Goal: Task Accomplishment & Management: Use online tool/utility

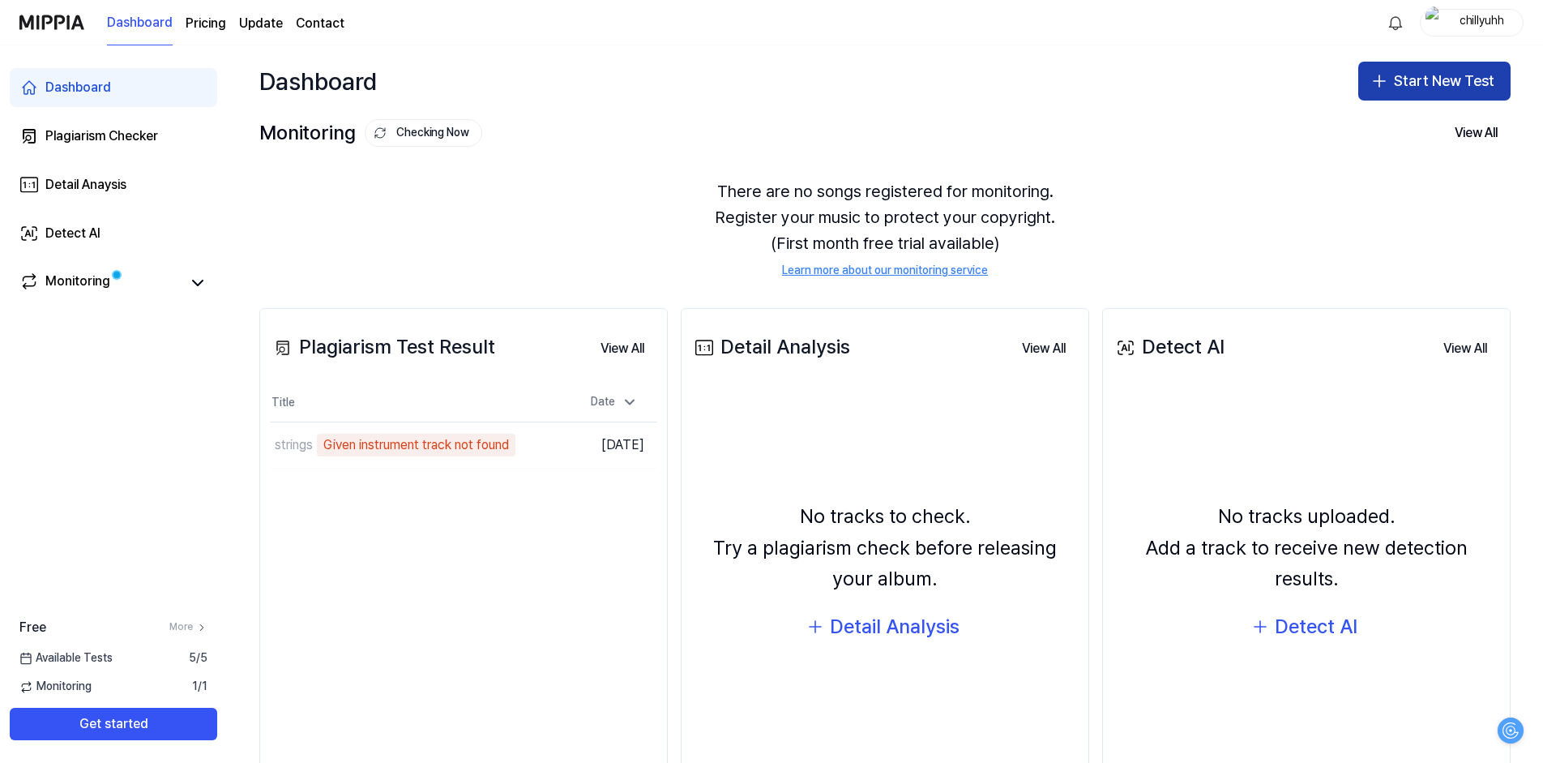
click at [1379, 79] on icon "button" at bounding box center [1379, 80] width 19 height 19
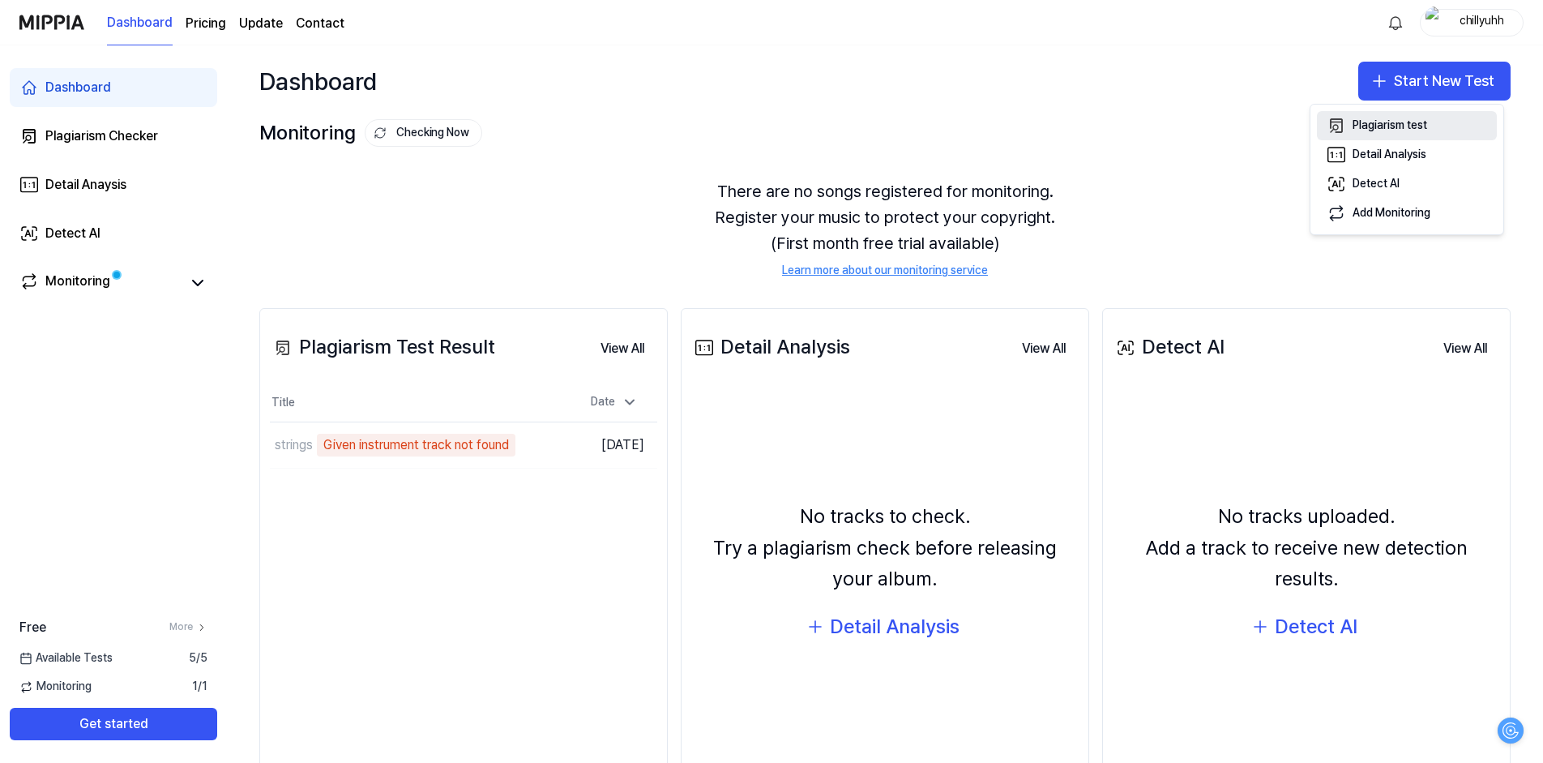
click at [1374, 123] on div "Plagiarism test" at bounding box center [1390, 126] width 75 height 16
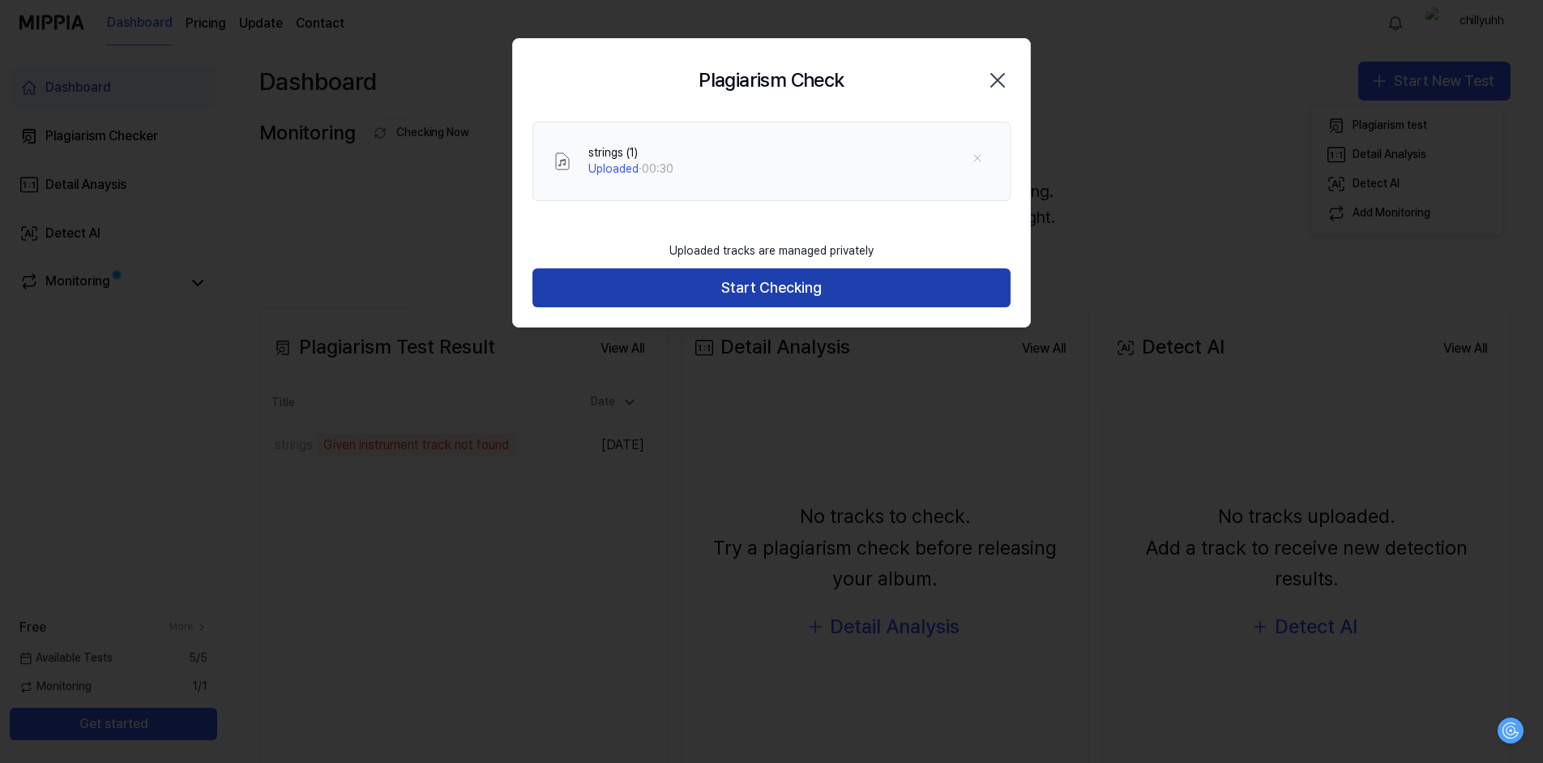
click at [763, 287] on button "Start Checking" at bounding box center [772, 287] width 478 height 39
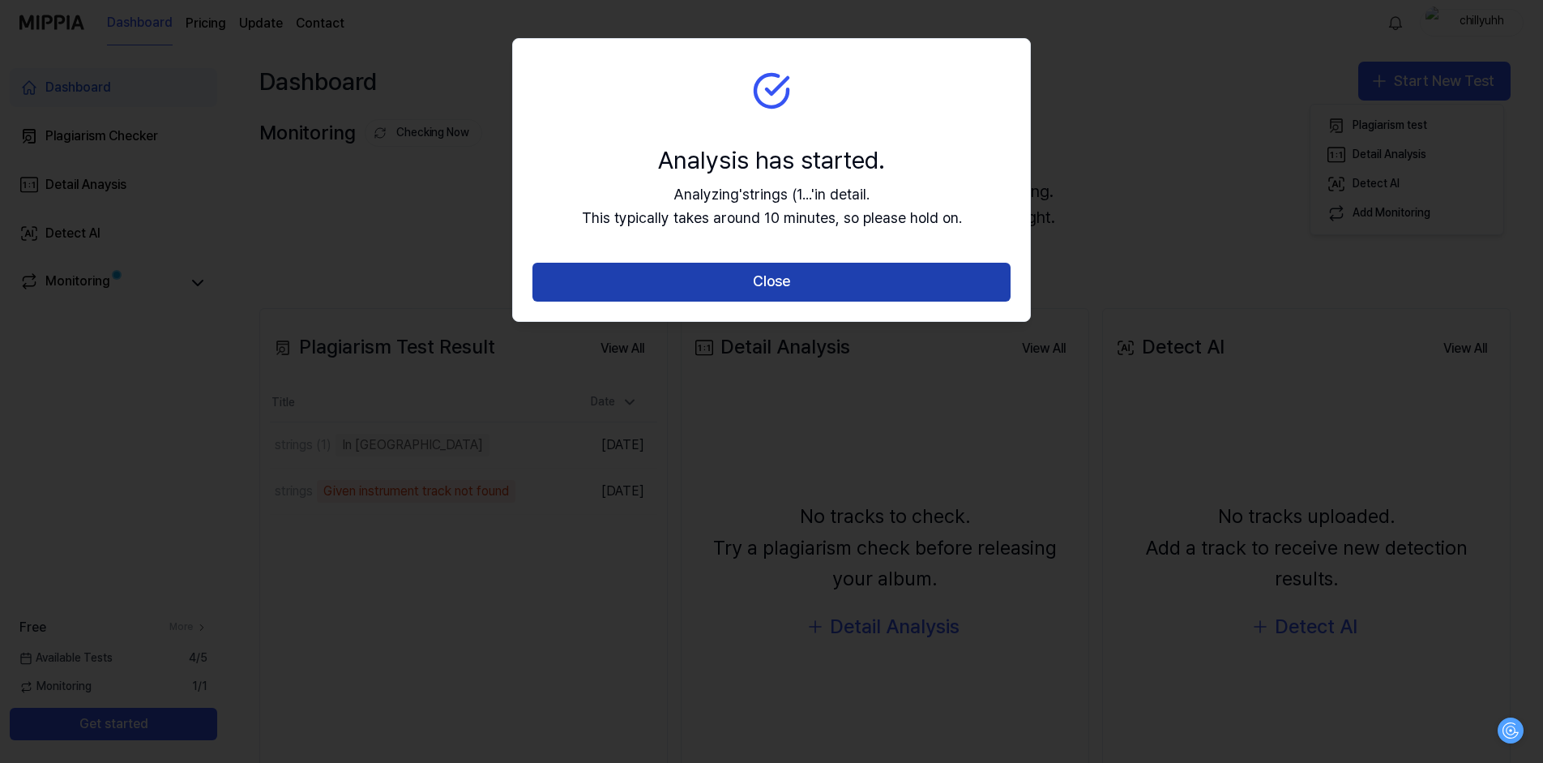
click at [764, 293] on button "Close" at bounding box center [772, 282] width 478 height 39
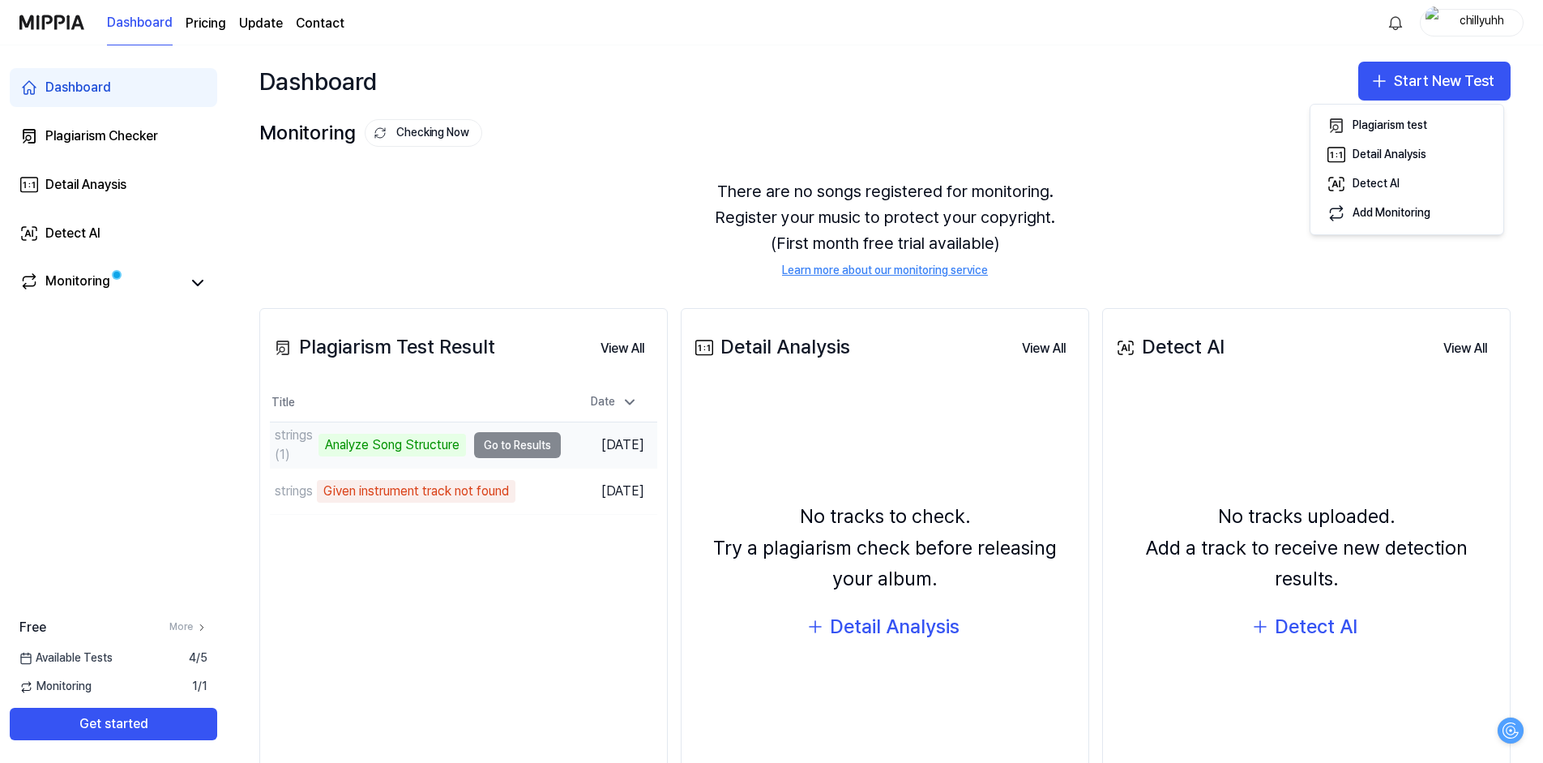
click at [516, 444] on td "strings (1) Analyze Song Structure Go to Results" at bounding box center [415, 444] width 291 height 45
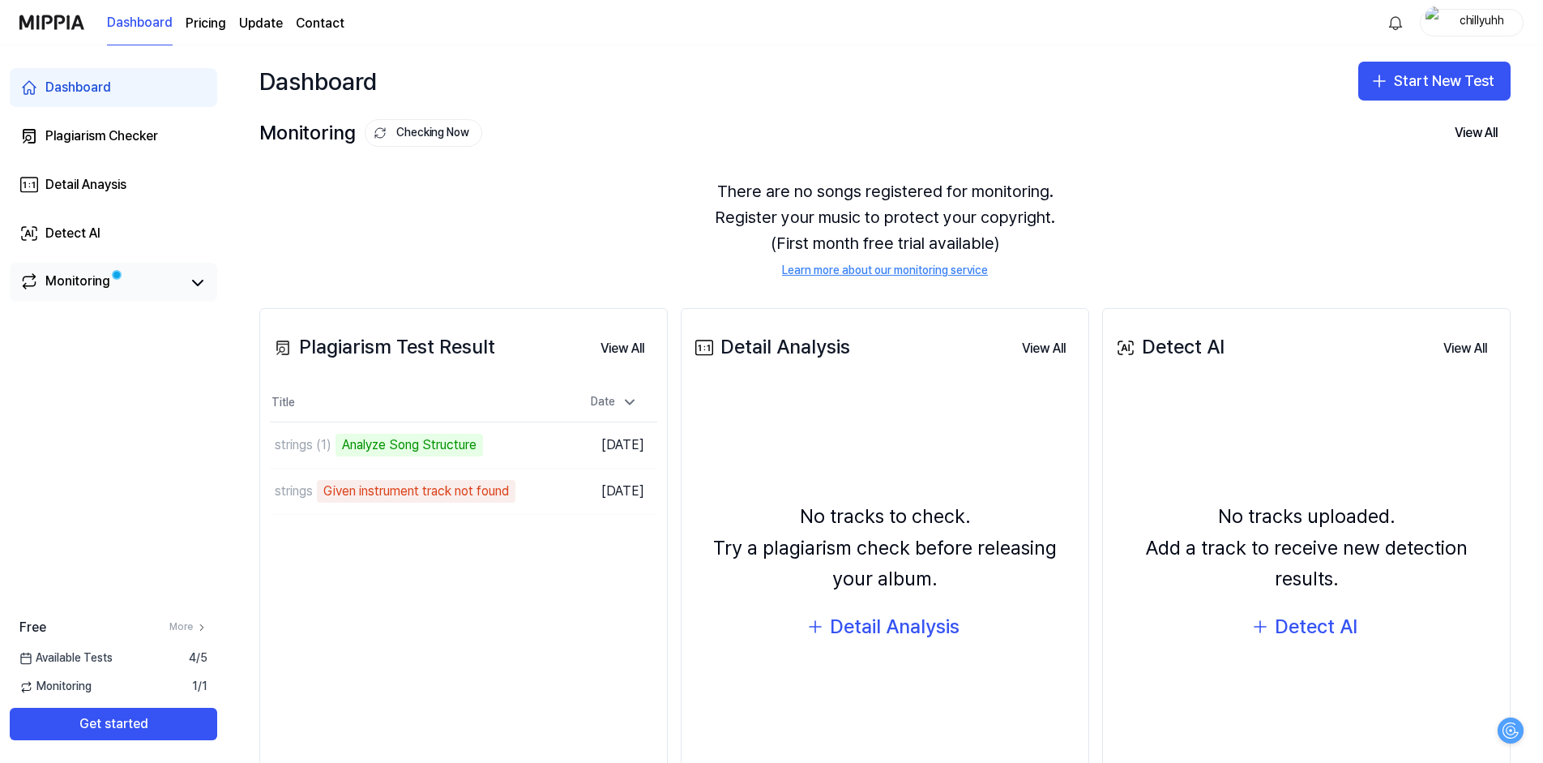
click at [103, 283] on div "Monitoring" at bounding box center [77, 283] width 65 height 23
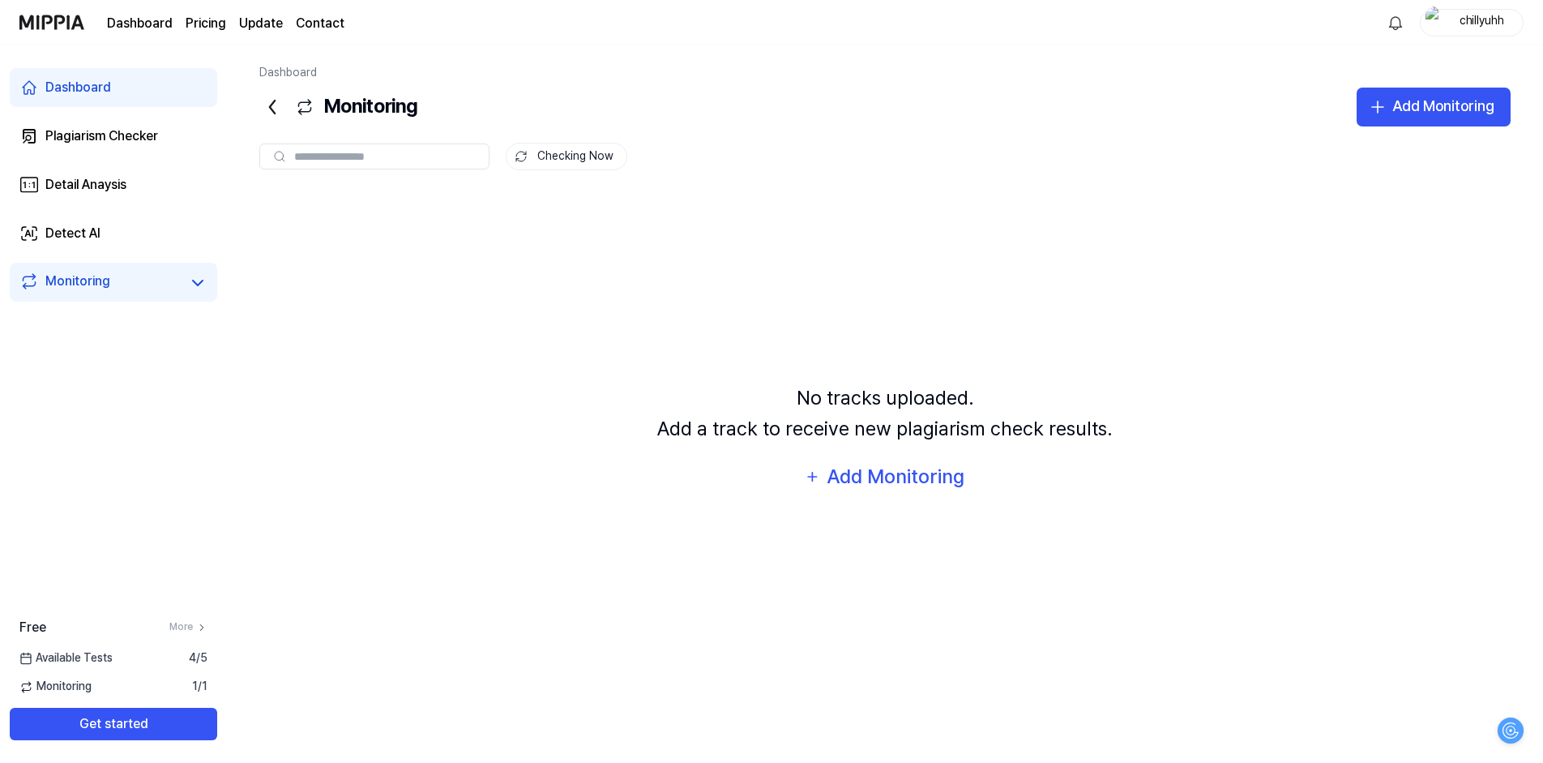
click at [85, 103] on link "Dashboard" at bounding box center [114, 87] width 208 height 39
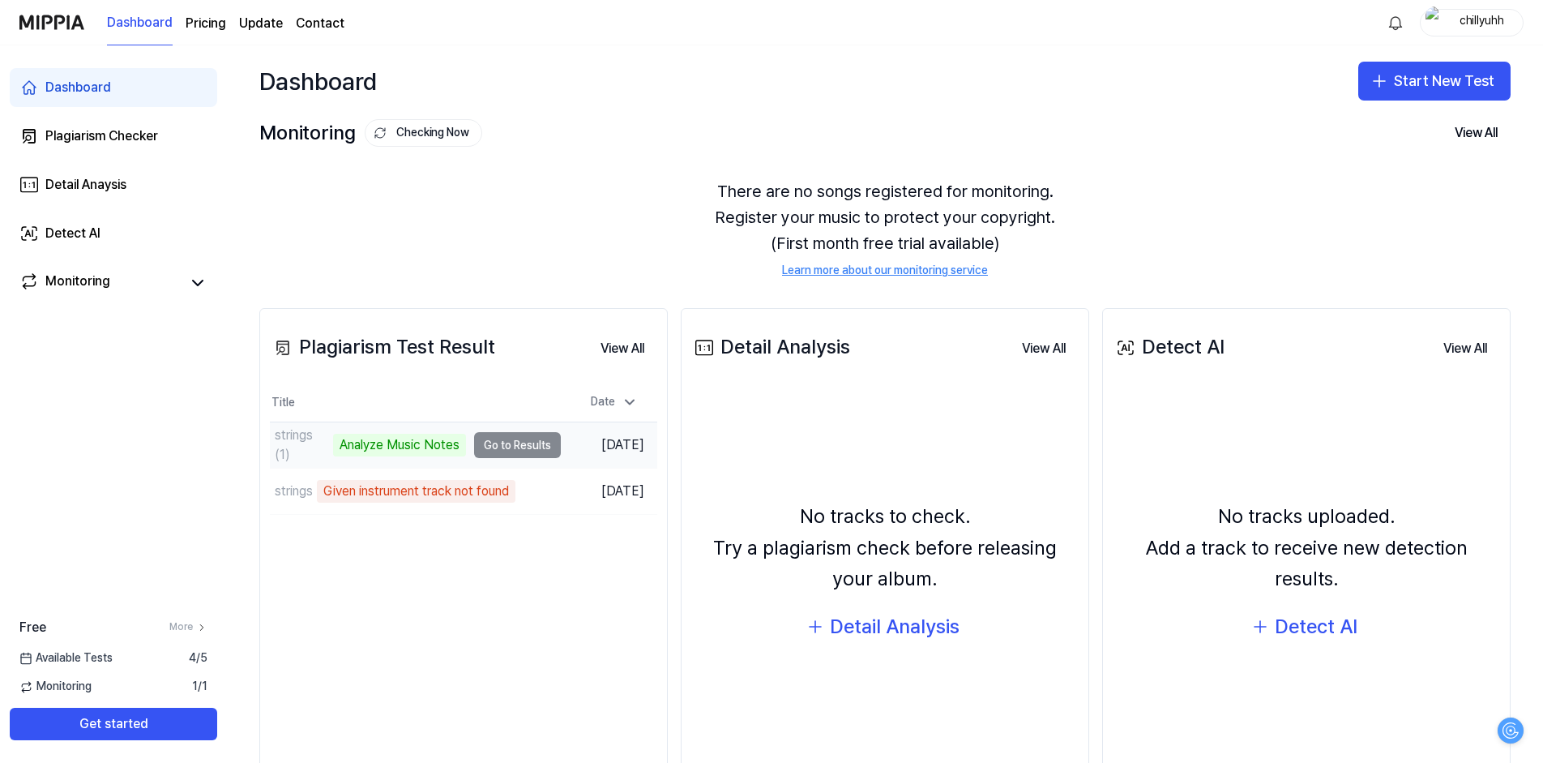
click at [510, 449] on td "strings (1) Analyze Music Notes Go to Results" at bounding box center [415, 444] width 291 height 45
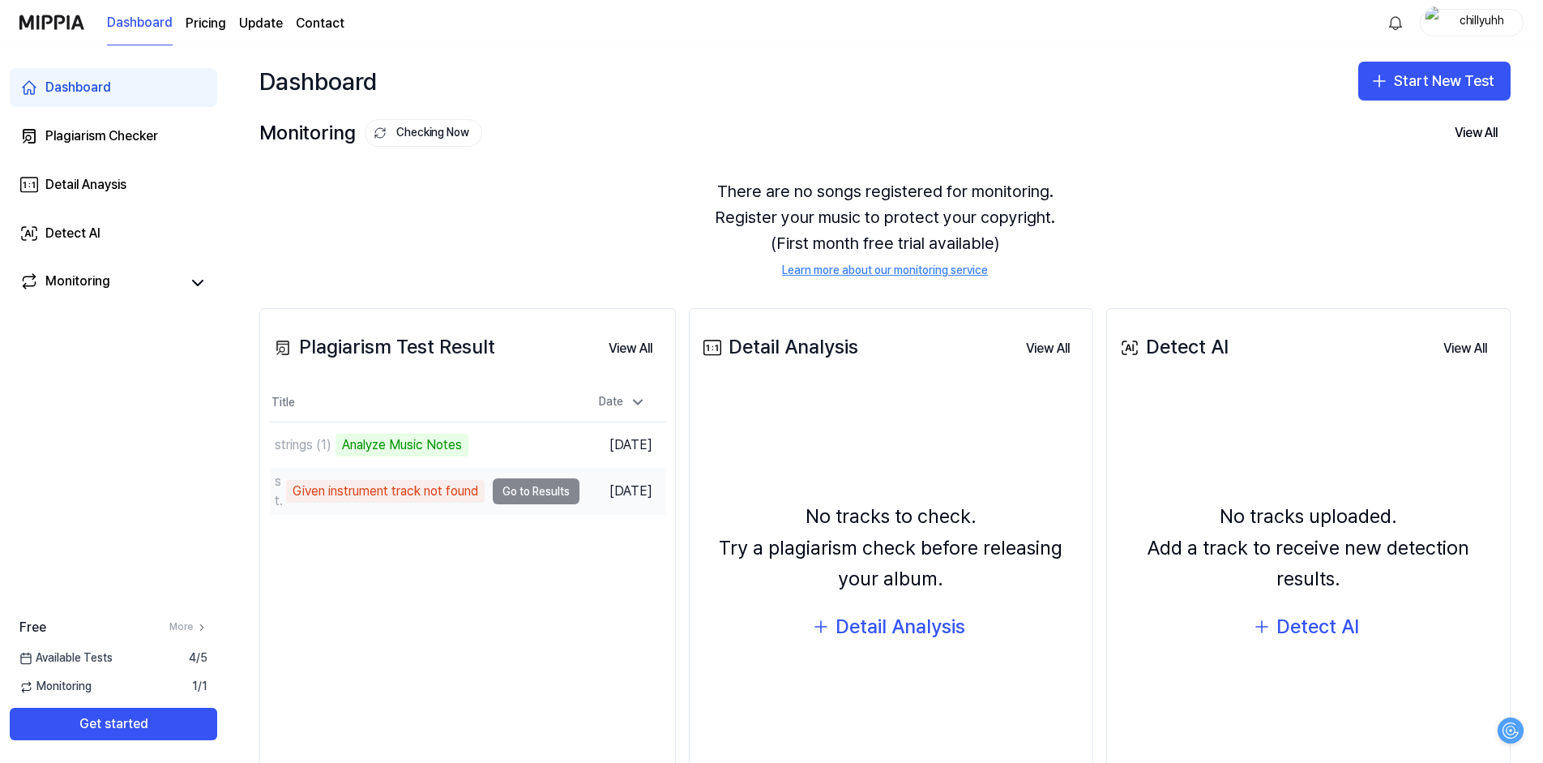
click at [538, 493] on td "strings Given instrument track not found Go to Results" at bounding box center [425, 491] width 310 height 45
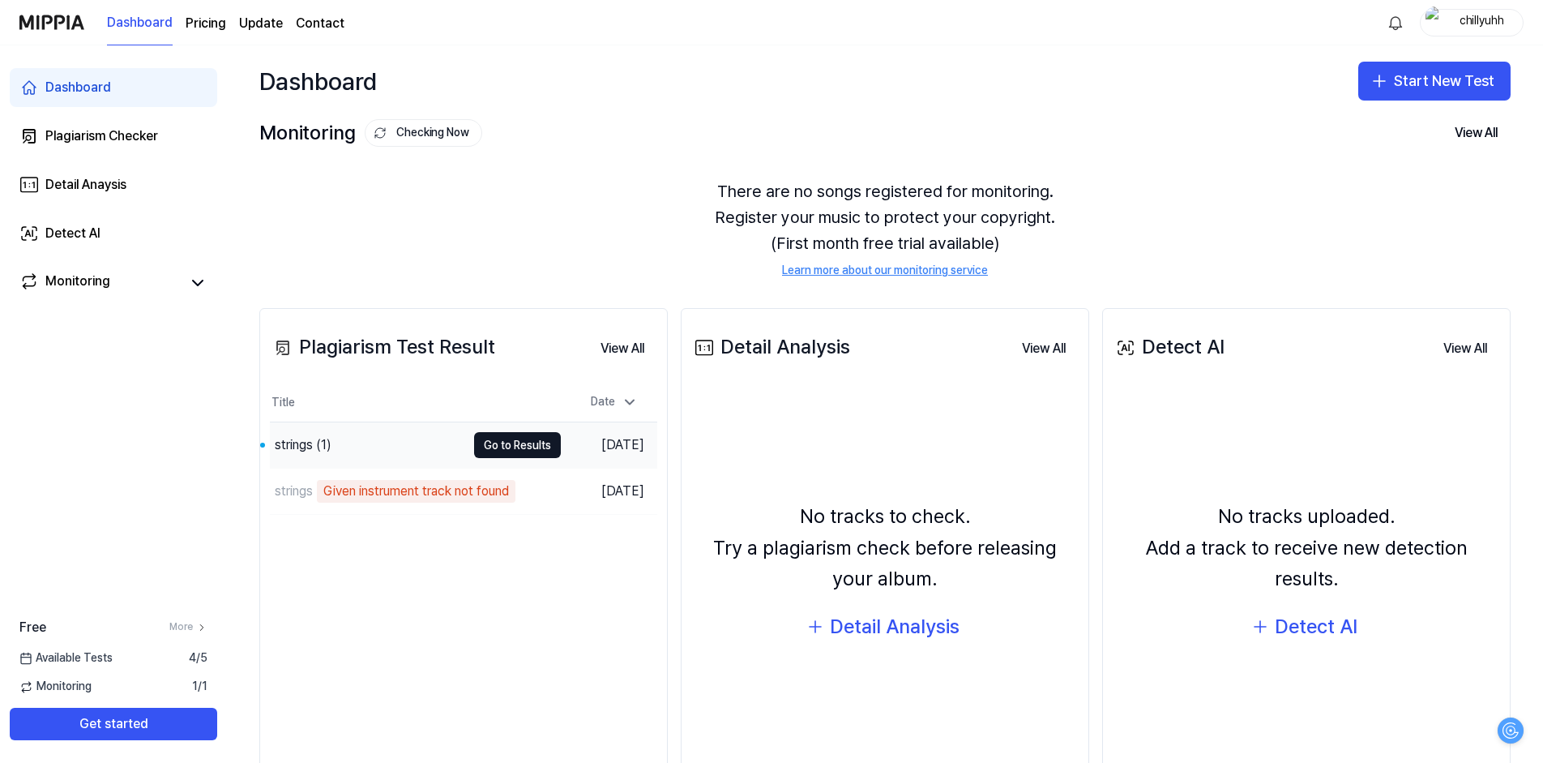
click at [326, 439] on div "strings (1)" at bounding box center [303, 444] width 57 height 19
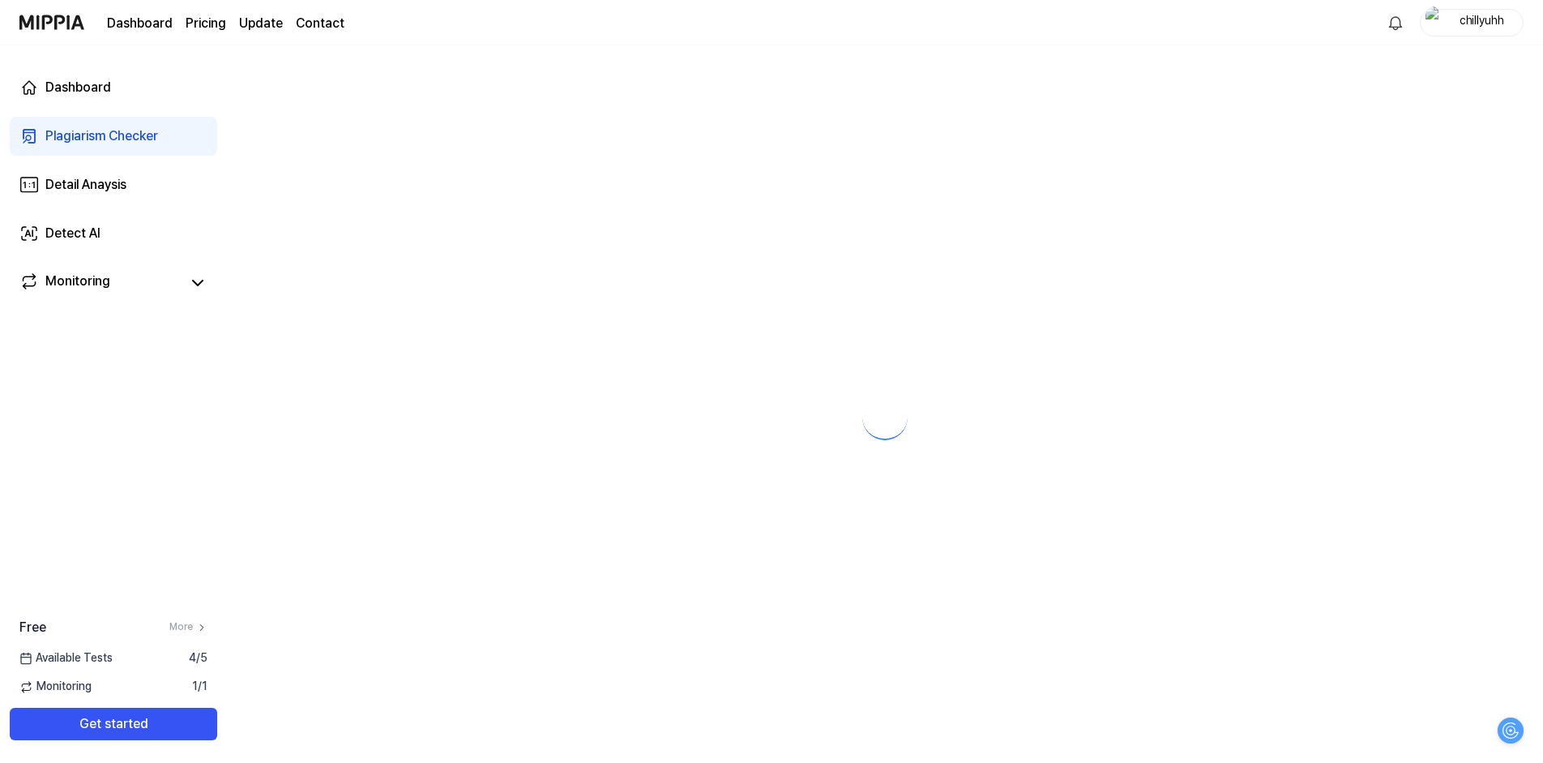
click at [529, 442] on div at bounding box center [885, 403] width 1316 height 717
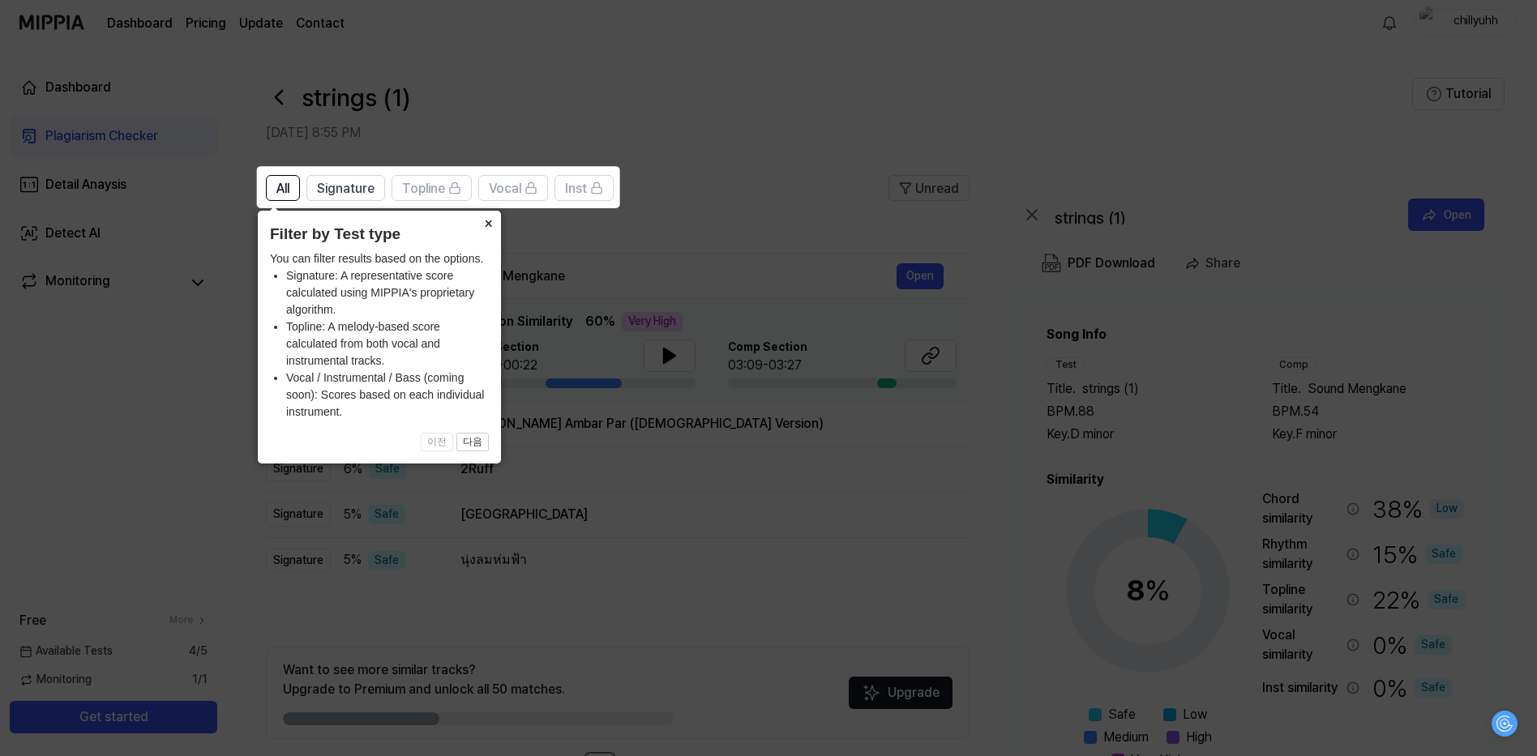
click at [488, 225] on button "×" at bounding box center [488, 222] width 26 height 23
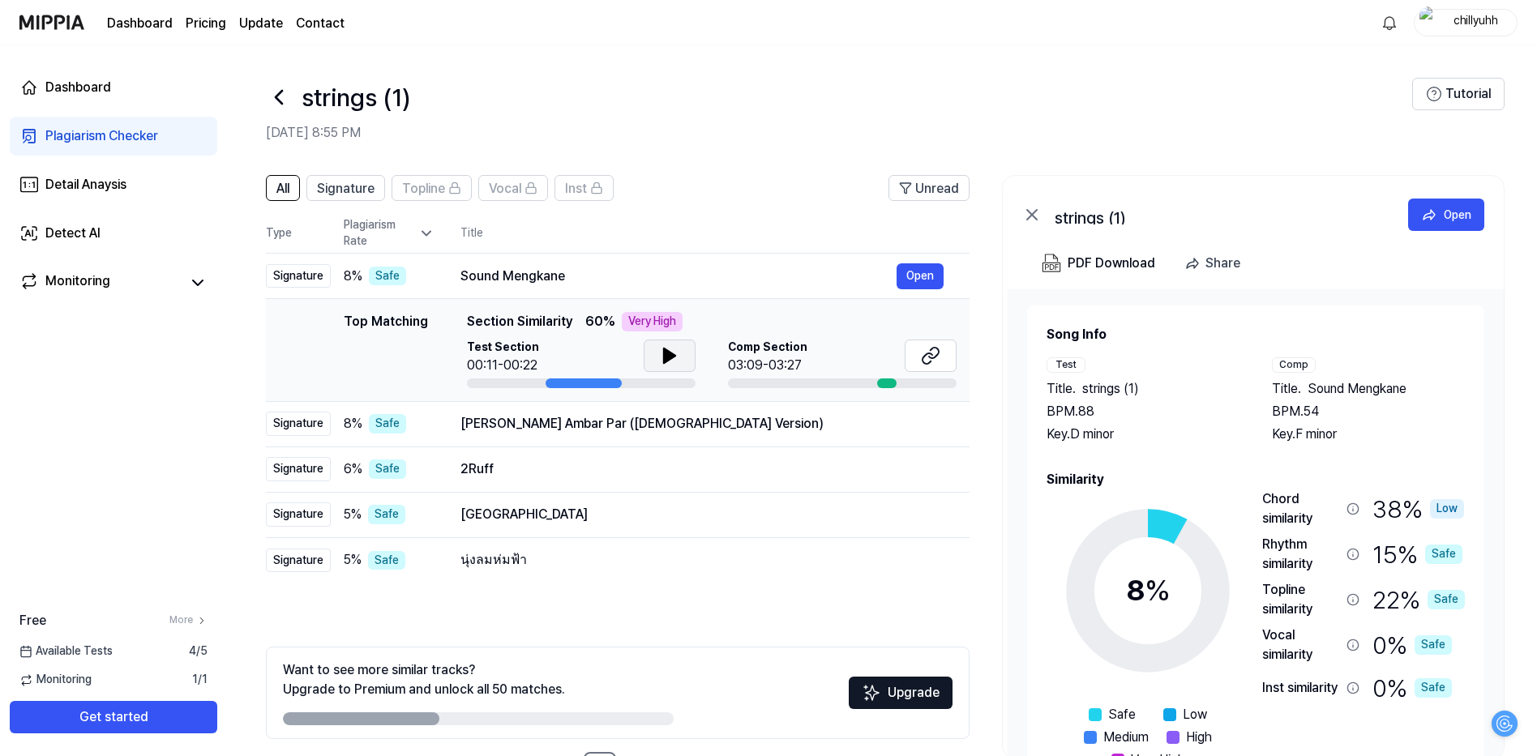
click at [666, 359] on icon at bounding box center [669, 356] width 11 height 15
click at [928, 366] on button at bounding box center [931, 356] width 52 height 32
click at [709, 209] on header "All Signature Topline Vocal Inst Unread" at bounding box center [618, 194] width 704 height 39
click at [883, 384] on div at bounding box center [886, 384] width 19 height 10
click at [828, 440] on td "Neele Neele Ambar Par ([DEMOGRAPHIC_DATA] Version) Open" at bounding box center [701, 423] width 535 height 45
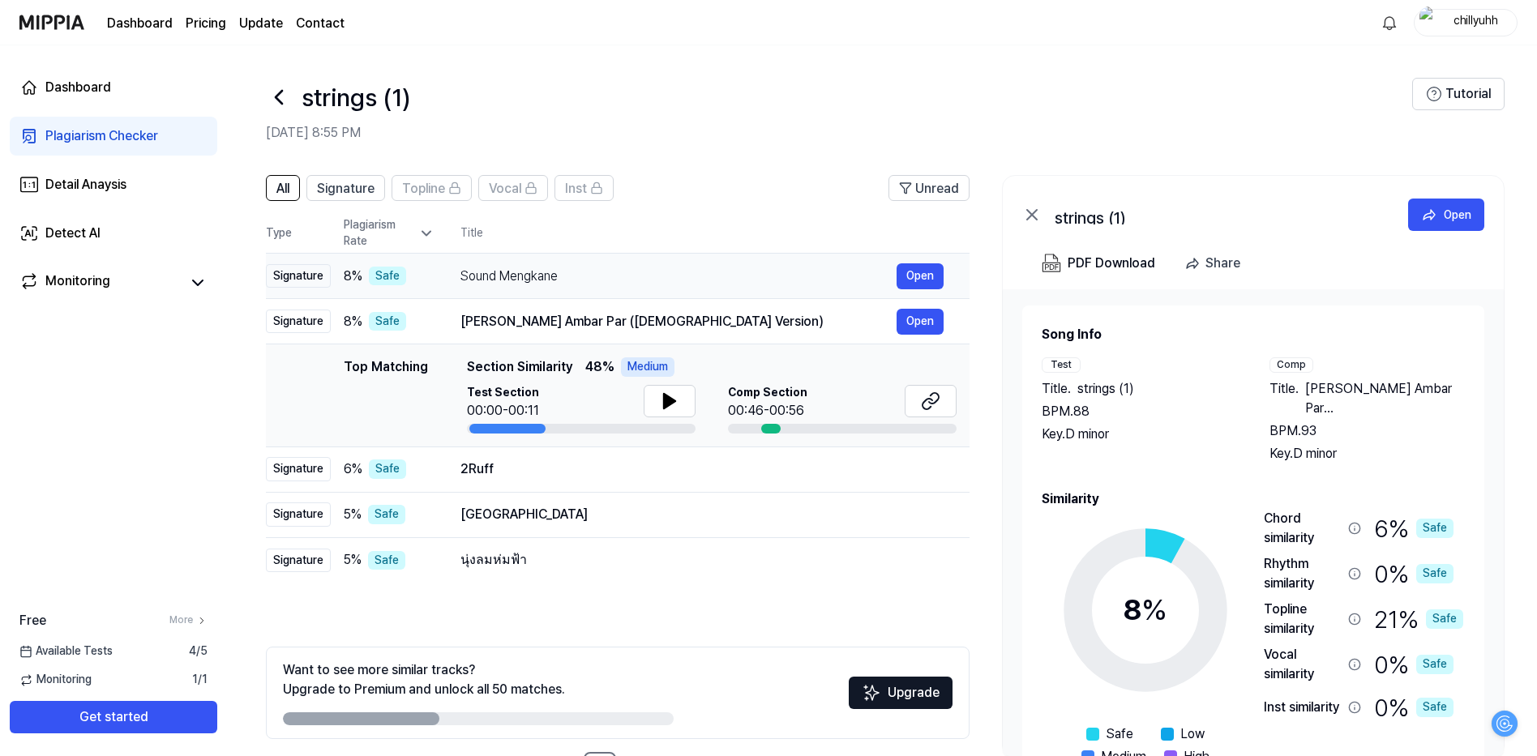
click at [529, 280] on div "Sound Mengkane" at bounding box center [678, 276] width 436 height 19
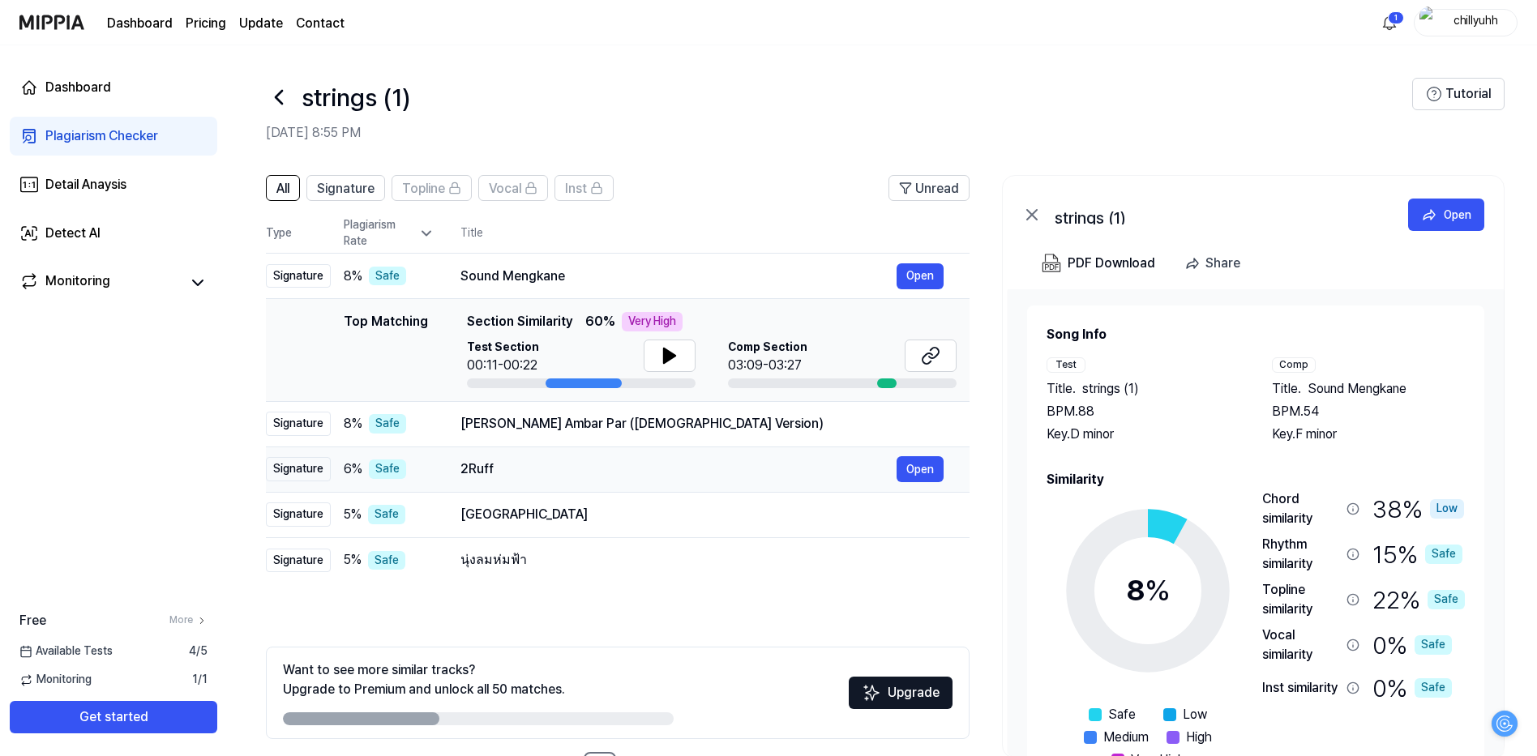
click at [524, 462] on div "2Ruff" at bounding box center [678, 469] width 436 height 19
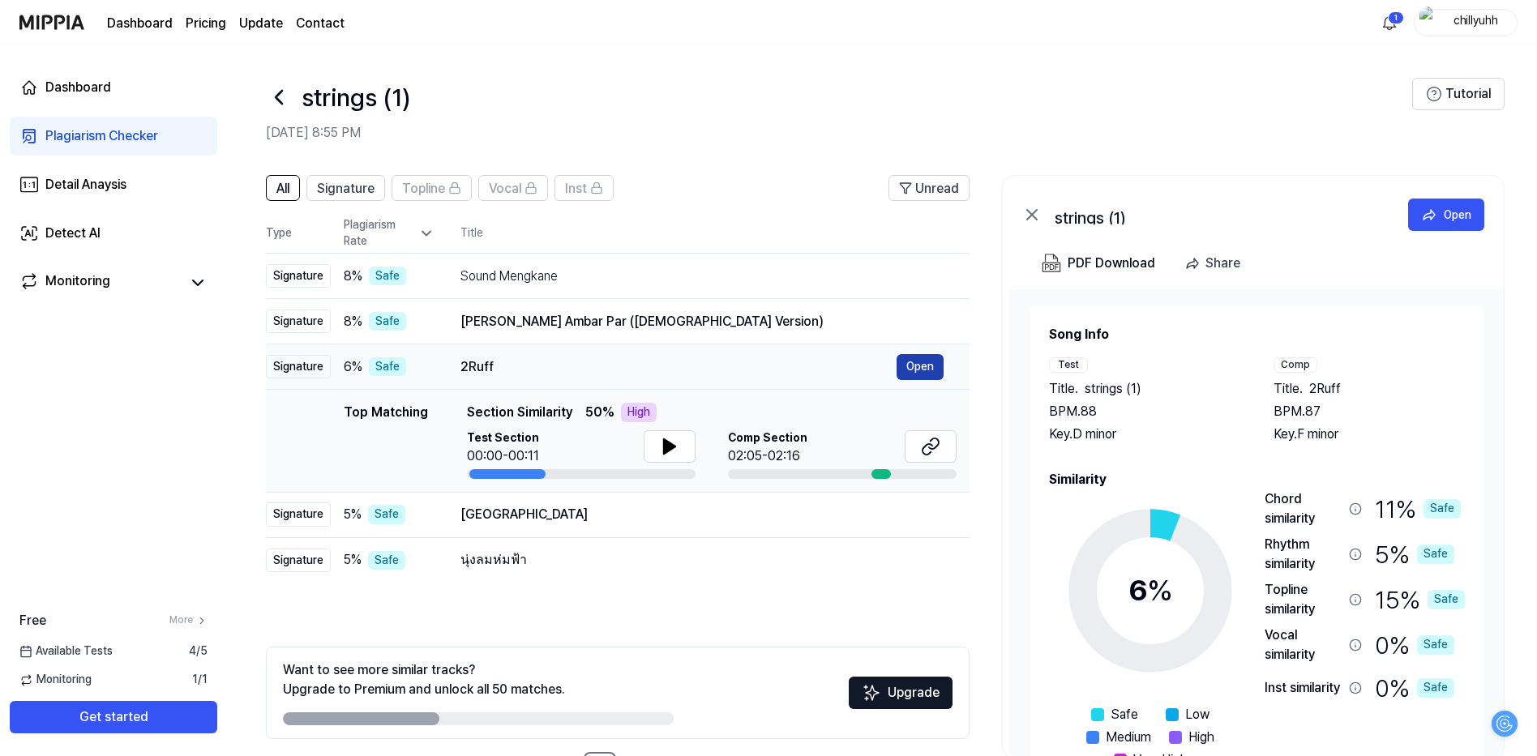
click at [918, 371] on button "Open" at bounding box center [920, 367] width 47 height 26
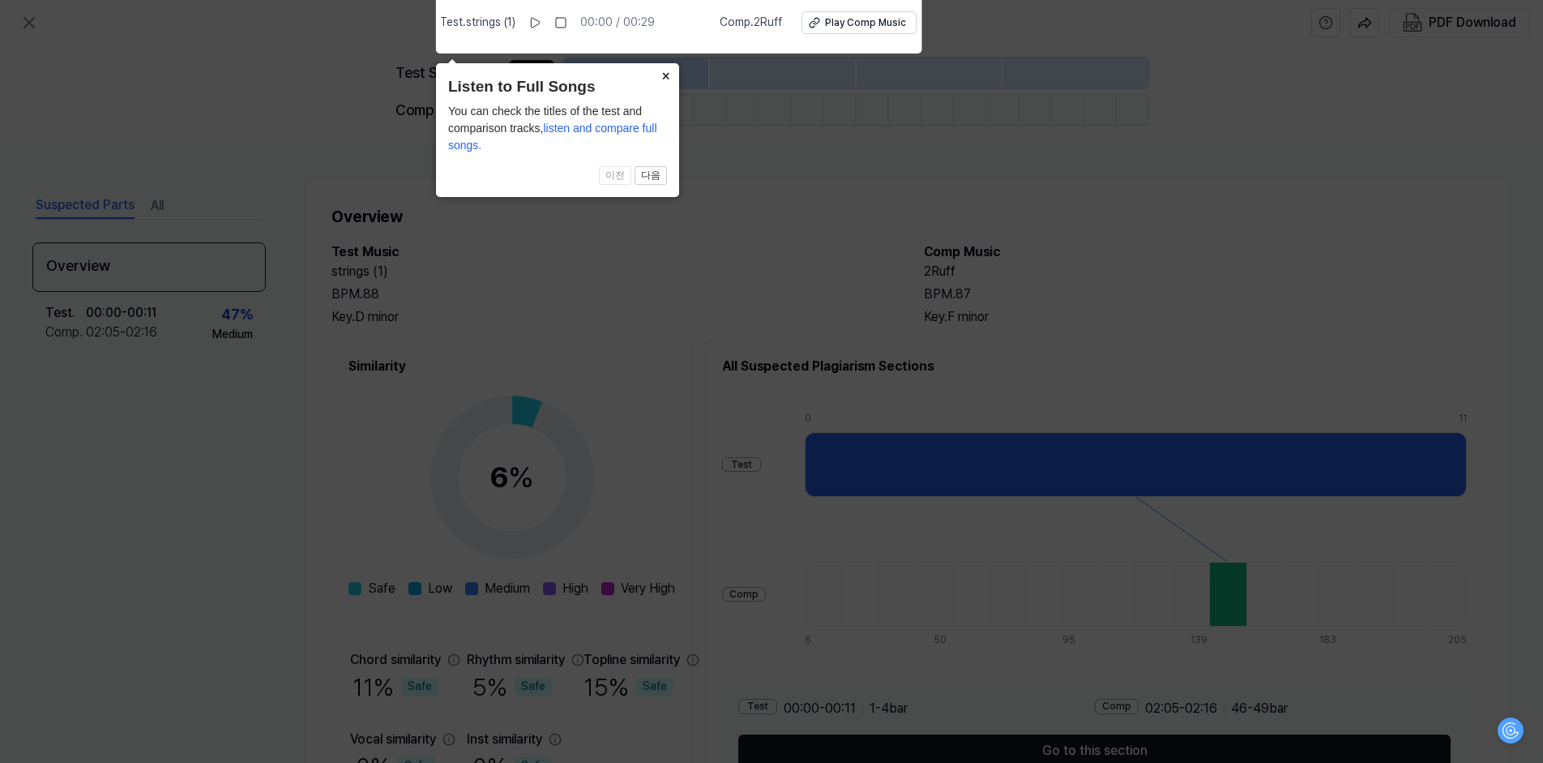
click at [661, 76] on button "×" at bounding box center [666, 74] width 26 height 23
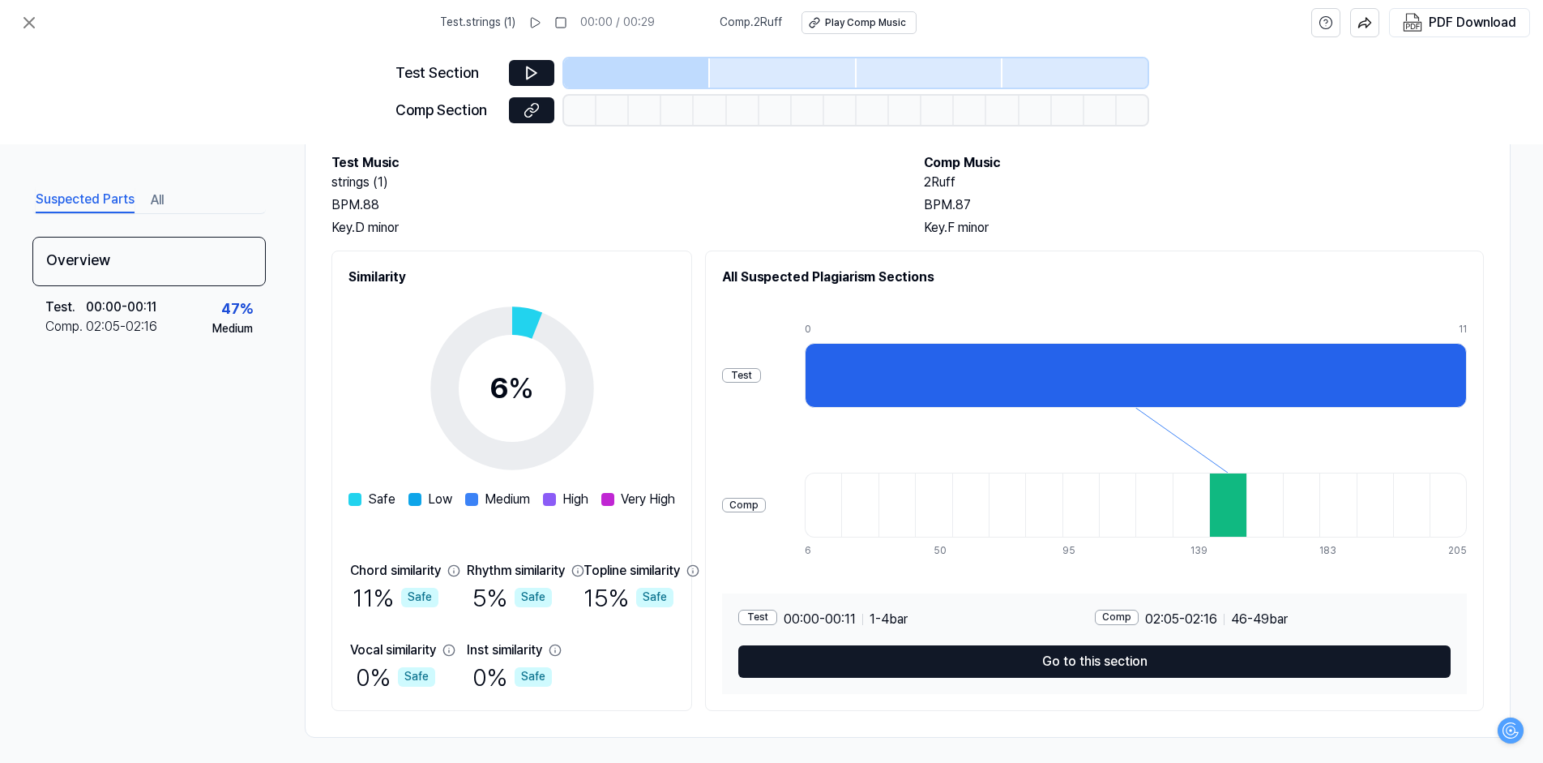
scroll to position [96, 0]
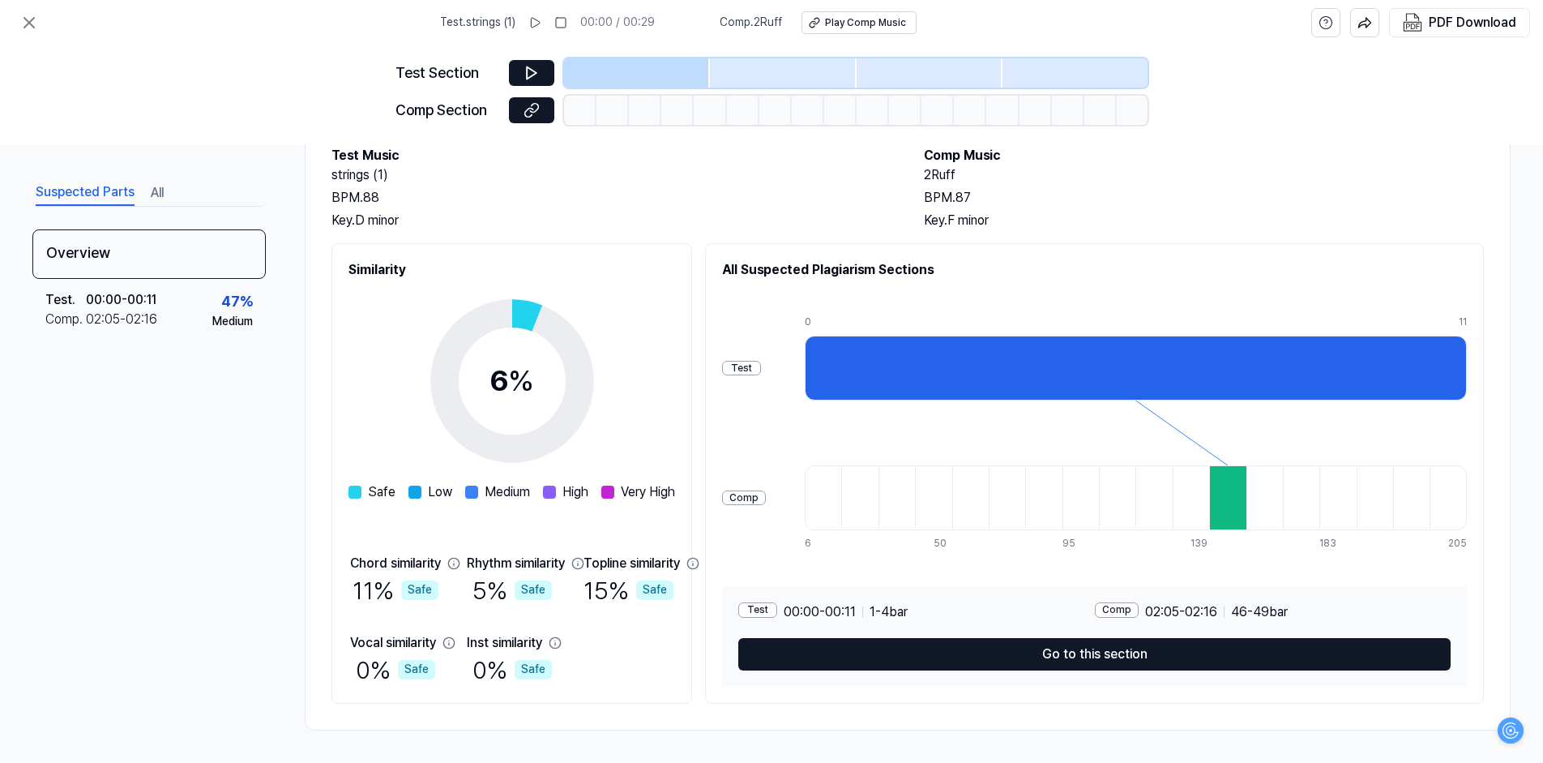
click at [761, 374] on div "Test" at bounding box center [741, 368] width 39 height 15
click at [766, 501] on div "Comp" at bounding box center [744, 497] width 44 height 15
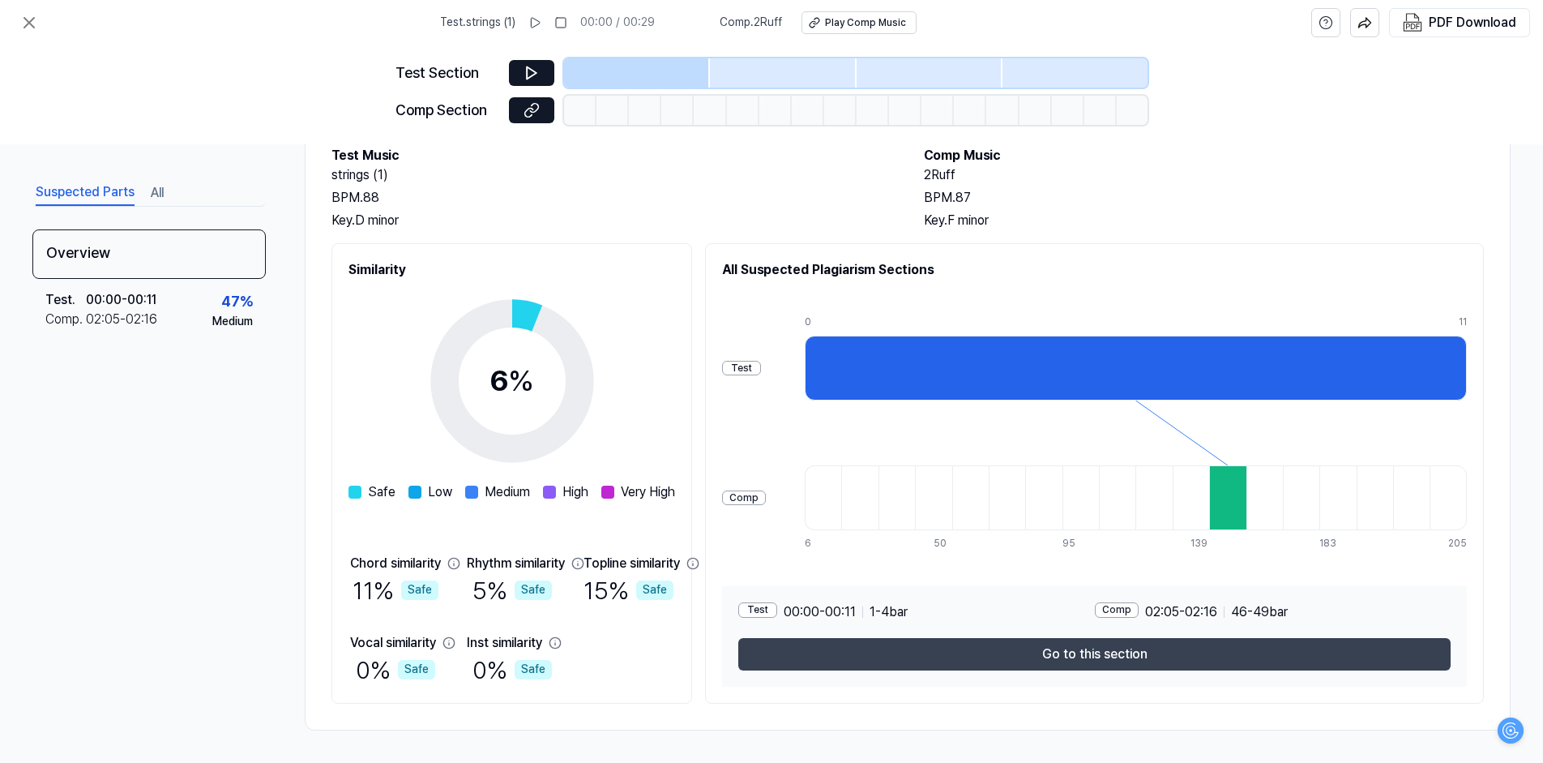
click at [1070, 658] on button "Go to this section" at bounding box center [1094, 654] width 713 height 32
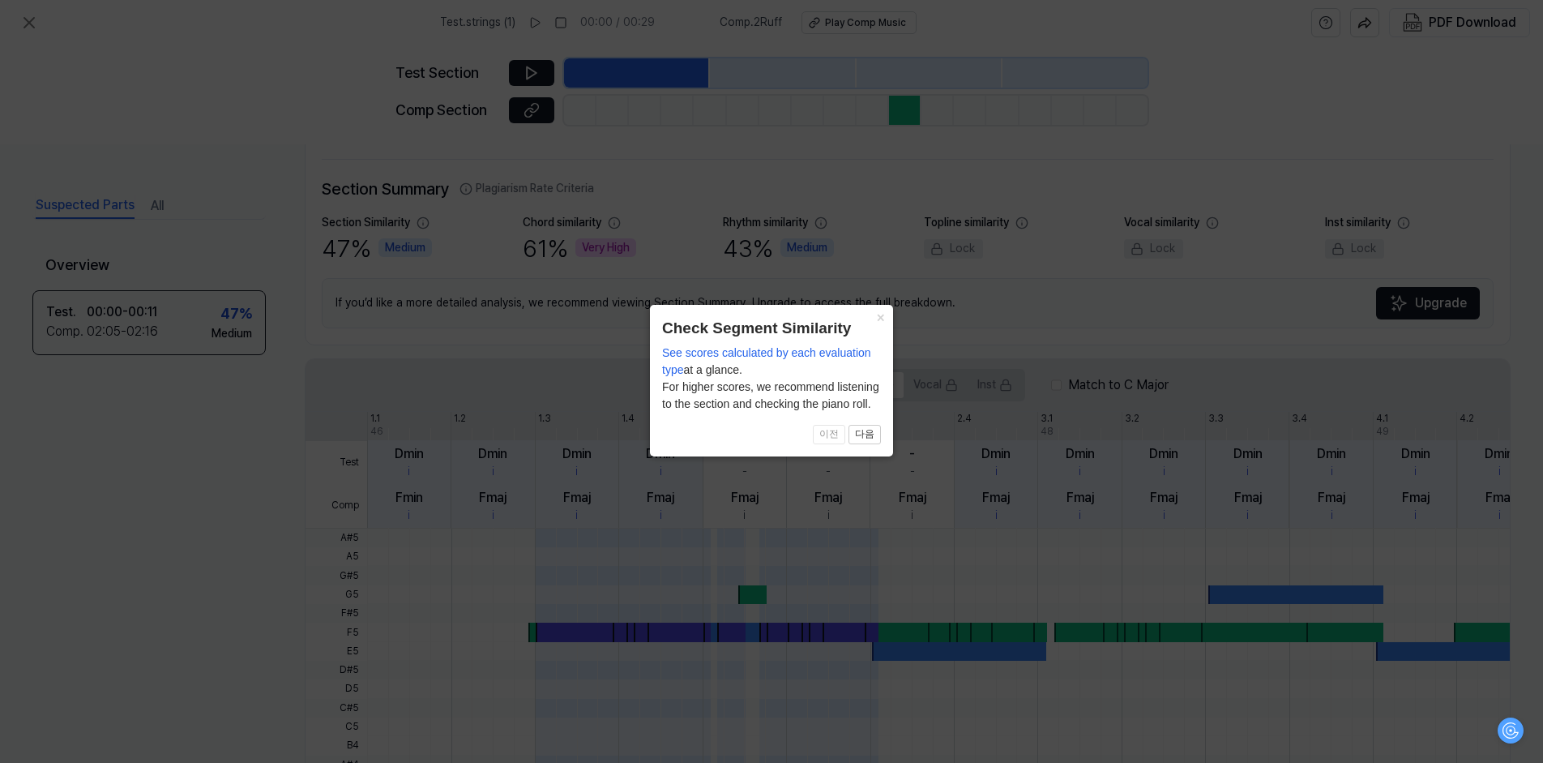
scroll to position [349, 0]
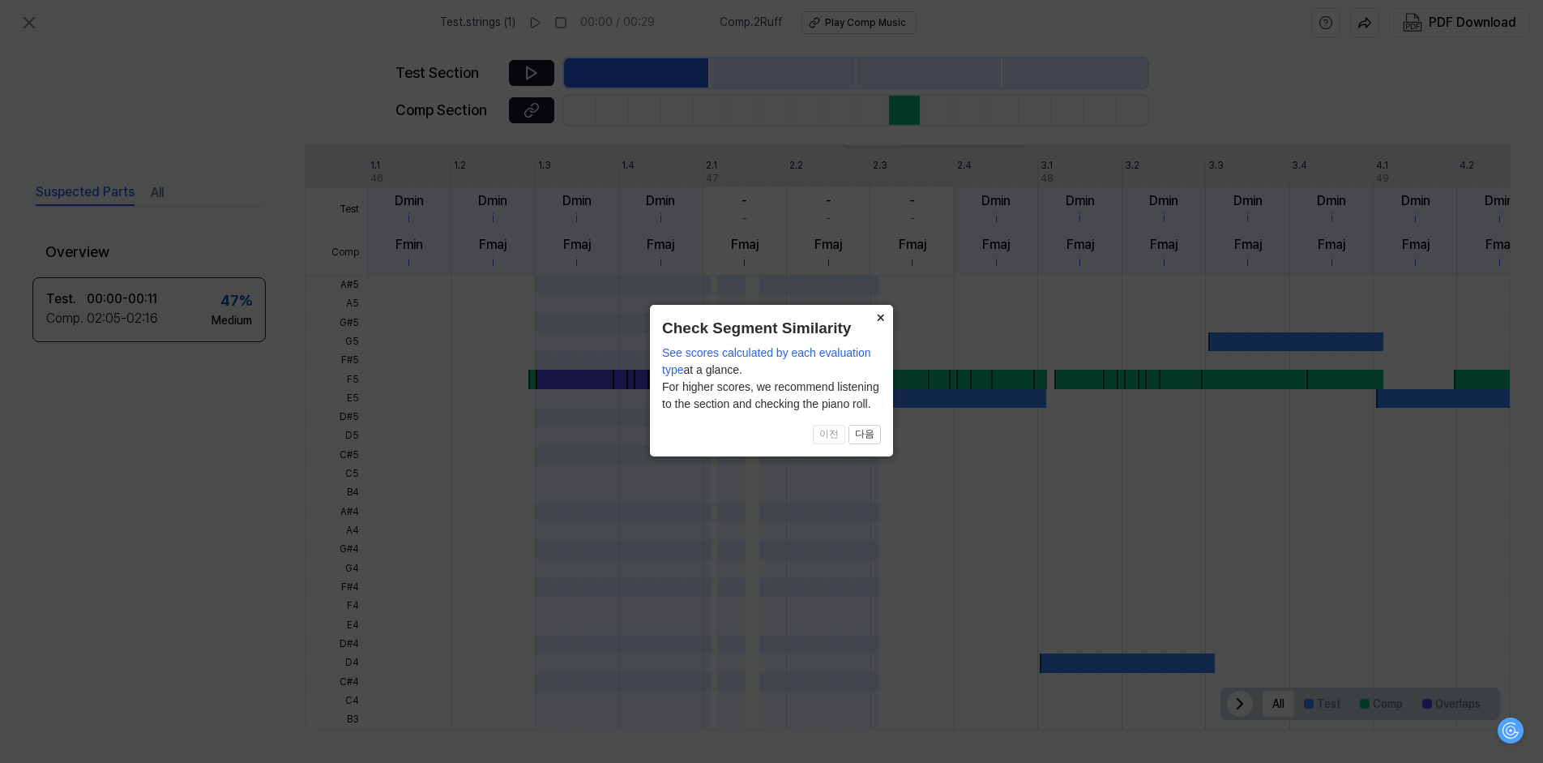
click at [875, 313] on button "×" at bounding box center [880, 316] width 26 height 23
